Goal: Task Accomplishment & Management: Use online tool/utility

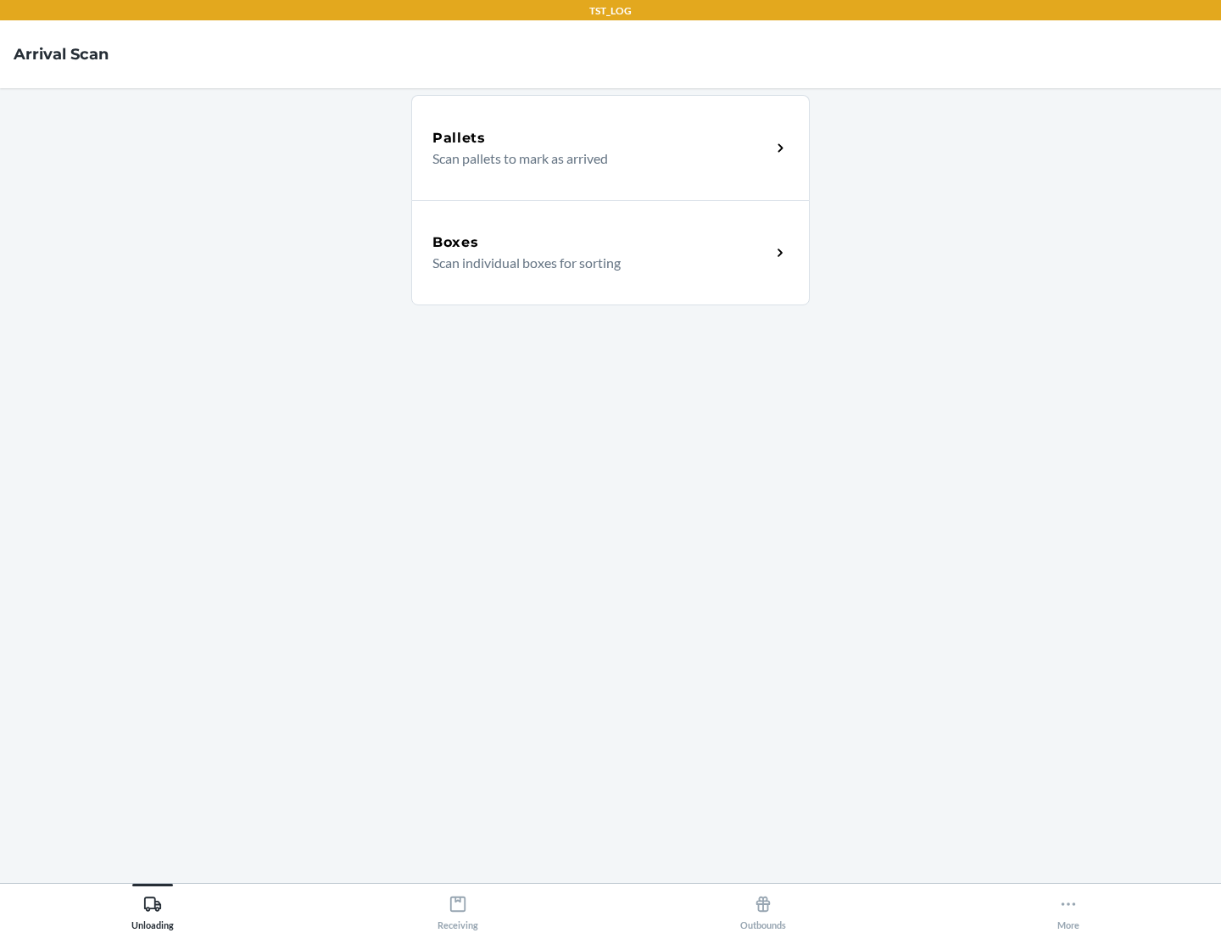
click at [601, 243] on div "Boxes" at bounding box center [602, 242] width 338 height 20
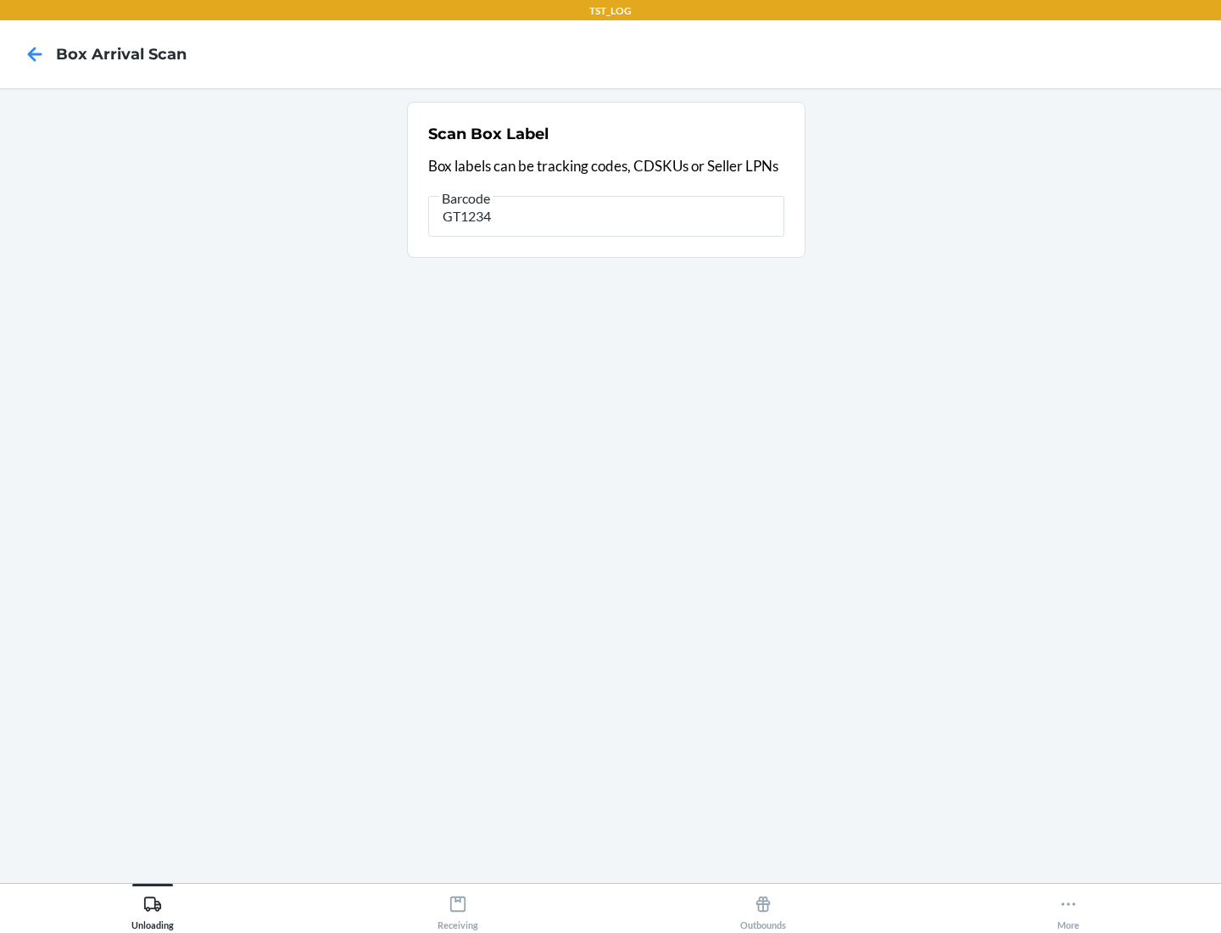
type input "GT1234"
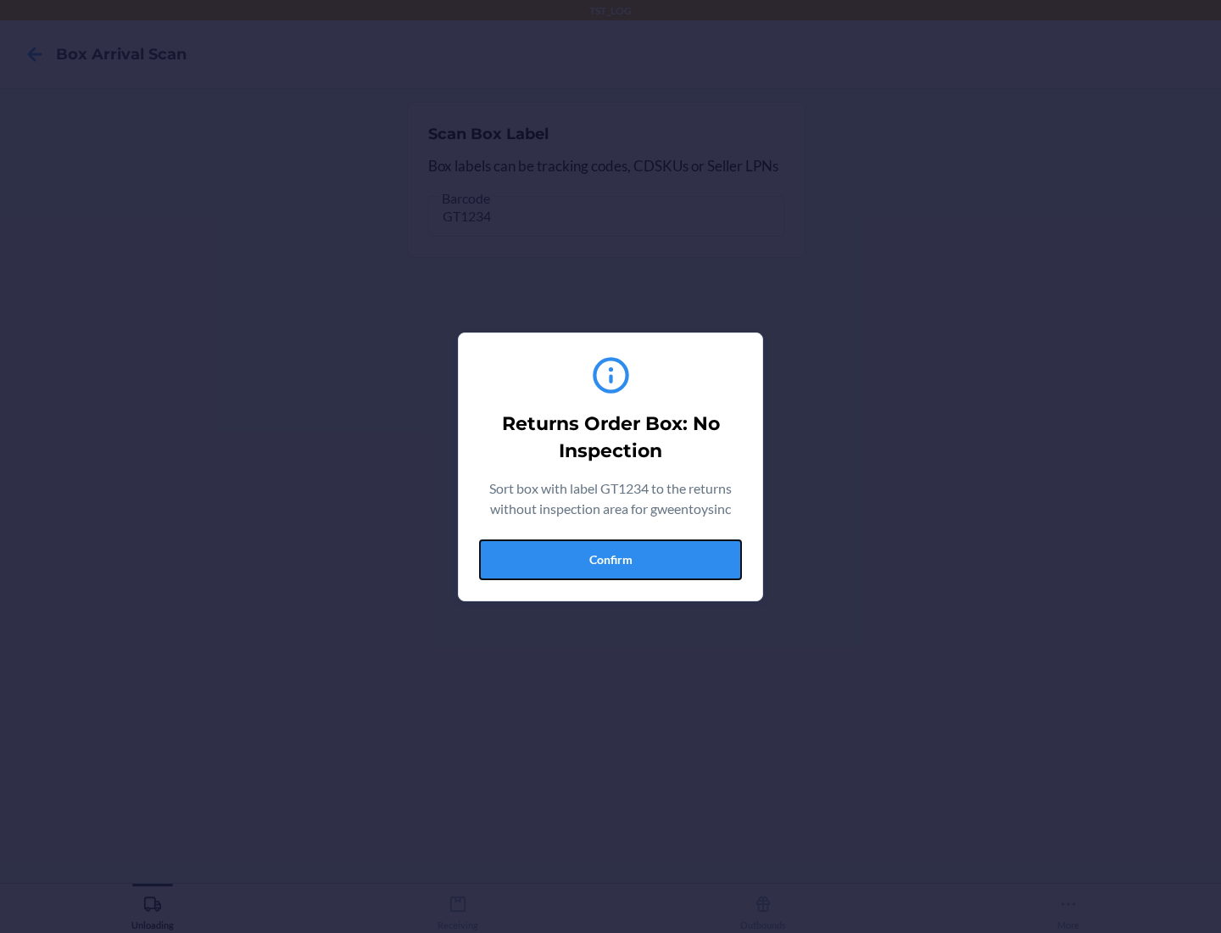
click at [611, 559] on button "Confirm" at bounding box center [610, 559] width 263 height 41
